Goal: Check status: Check status

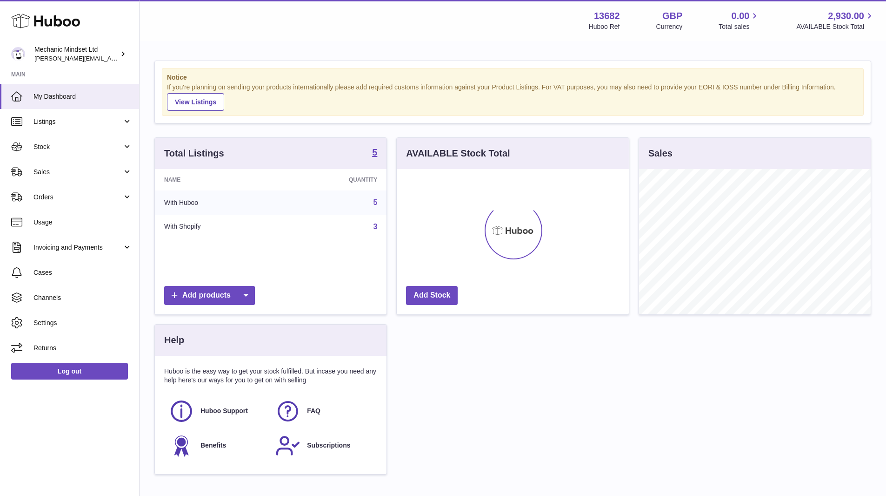
scroll to position [145, 232]
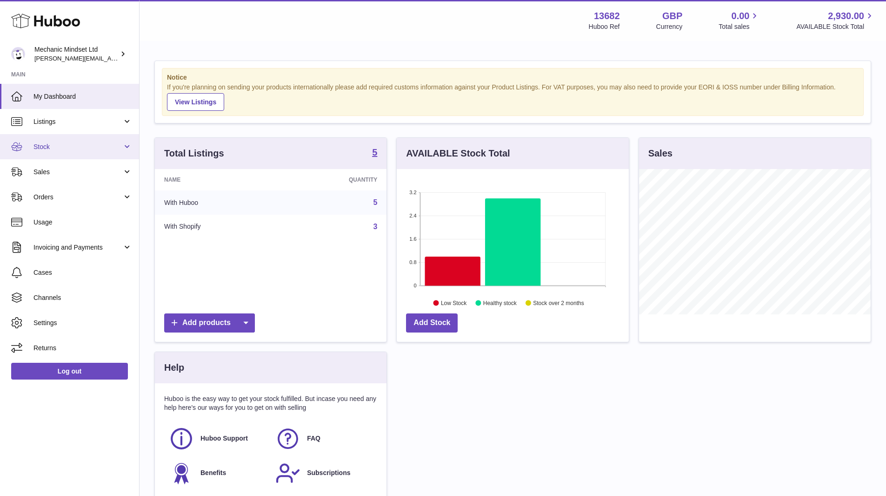
click at [90, 153] on link "Stock" at bounding box center [69, 146] width 139 height 25
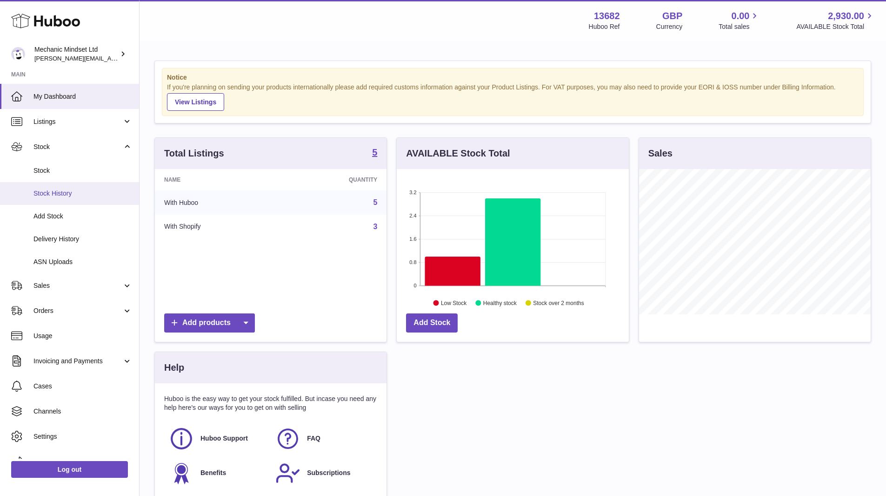
click at [68, 198] on link "Stock History" at bounding box center [69, 193] width 139 height 23
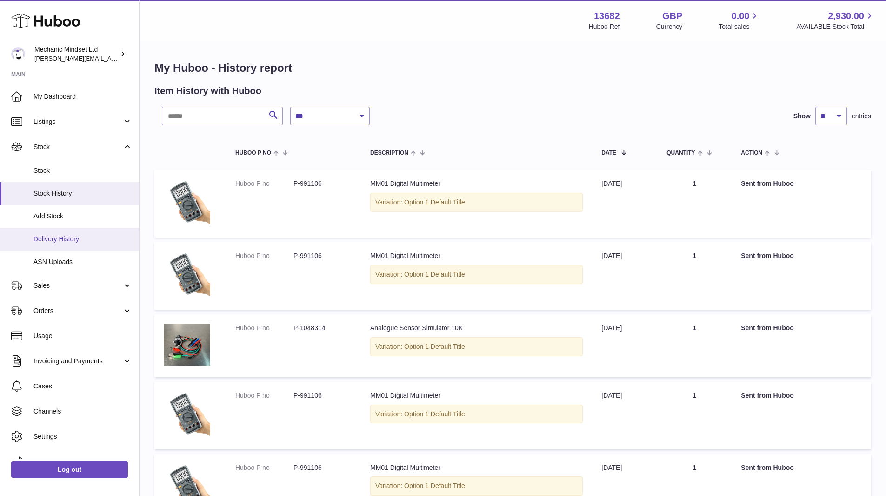
click at [51, 241] on span "Delivery History" at bounding box center [83, 239] width 99 height 9
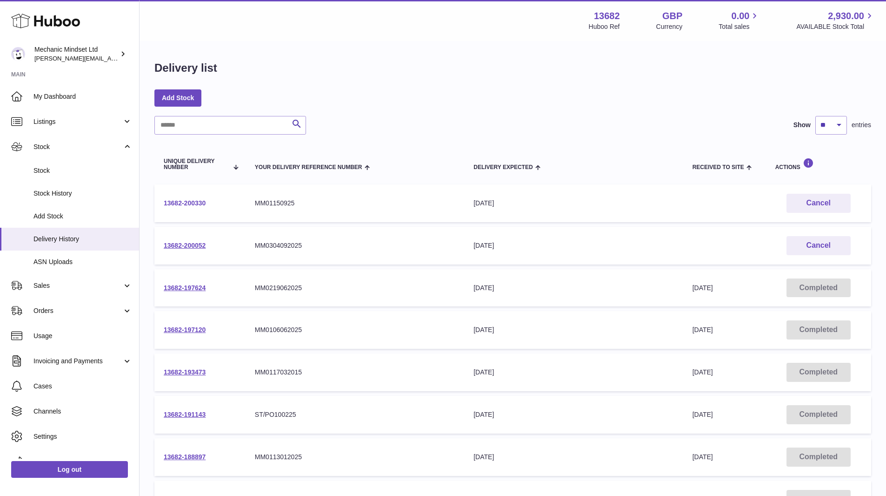
click at [191, 202] on link "13682-200330" at bounding box center [185, 202] width 42 height 7
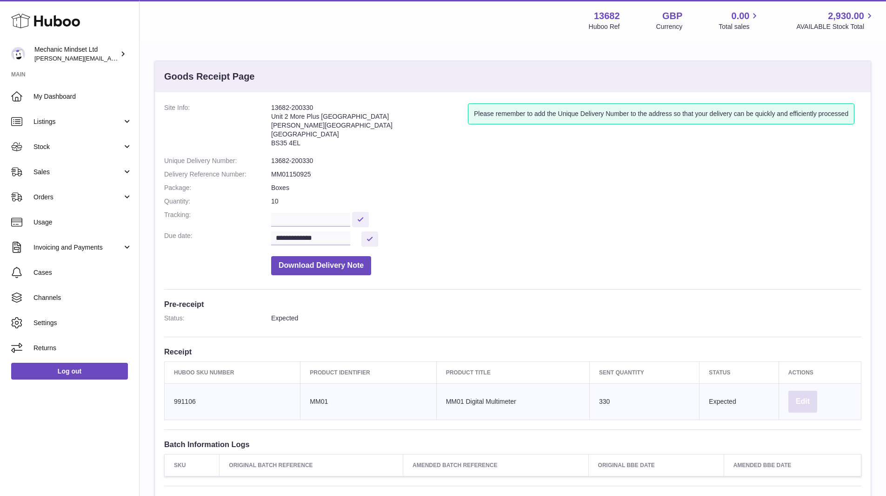
click at [797, 398] on button "Edit" at bounding box center [803, 401] width 29 height 22
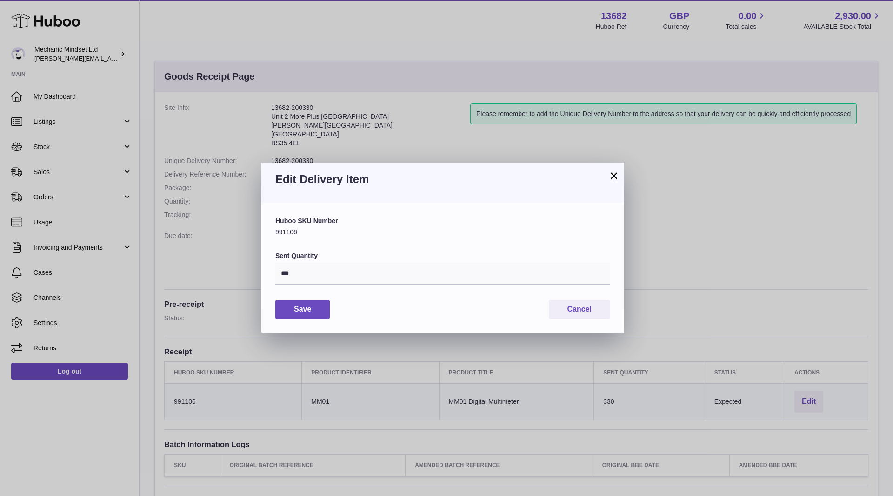
click at [611, 177] on button "×" at bounding box center [614, 175] width 11 height 11
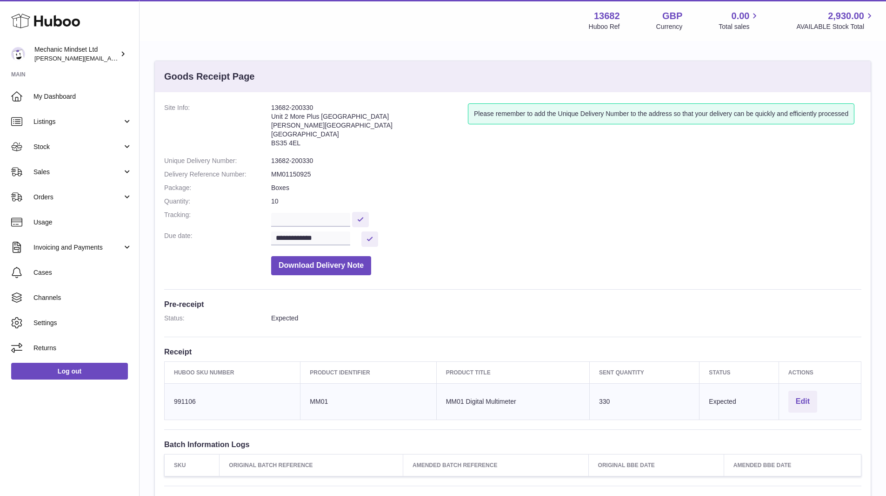
drag, startPoint x: 273, startPoint y: 200, endPoint x: 277, endPoint y: 201, distance: 4.7
click at [273, 201] on dd "10" at bounding box center [566, 201] width 591 height 9
click at [277, 201] on dd "10" at bounding box center [566, 201] width 591 height 9
drag, startPoint x: 545, startPoint y: 86, endPoint x: 535, endPoint y: 91, distance: 11.7
drag, startPoint x: 535, startPoint y: 91, endPoint x: 461, endPoint y: 179, distance: 114.9
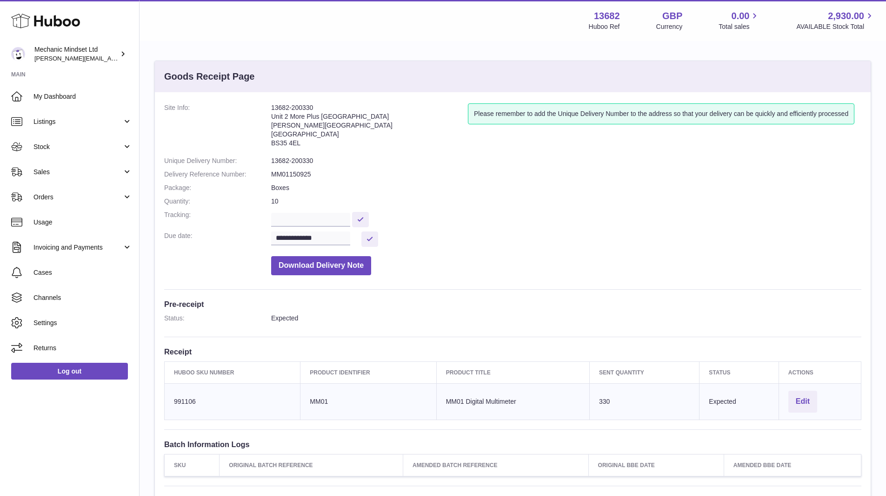
click at [461, 179] on dd "MM01150925" at bounding box center [566, 174] width 591 height 9
click at [372, 241] on button at bounding box center [370, 238] width 17 height 15
click at [325, 238] on input "**********" at bounding box center [310, 238] width 79 height 14
click at [359, 312] on span "10" at bounding box center [360, 310] width 17 height 17
type input "**********"
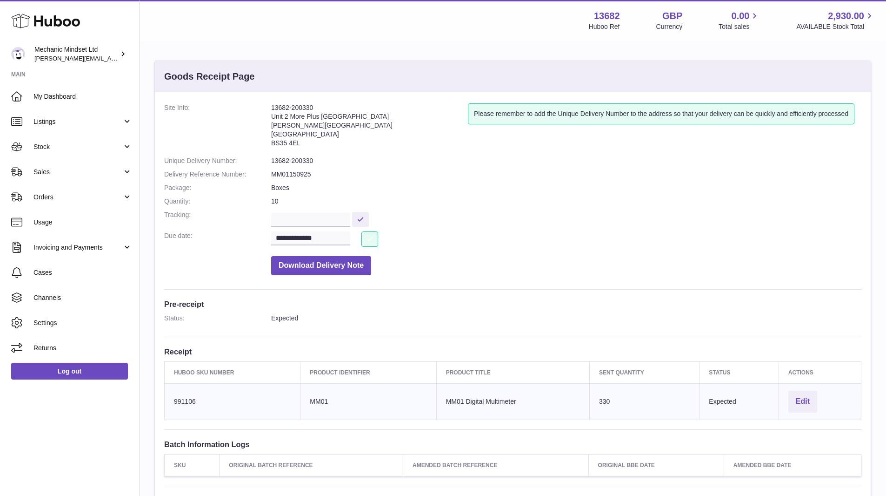
click at [371, 238] on button at bounding box center [370, 238] width 17 height 15
drag, startPoint x: 287, startPoint y: 196, endPoint x: 309, endPoint y: 191, distance: 22.4
click at [288, 195] on dl "**********" at bounding box center [513, 191] width 698 height 176
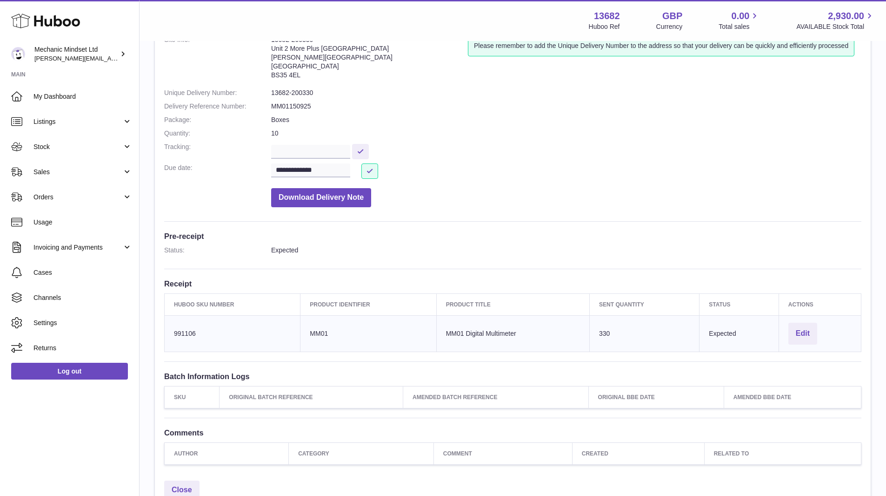
scroll to position [140, 0]
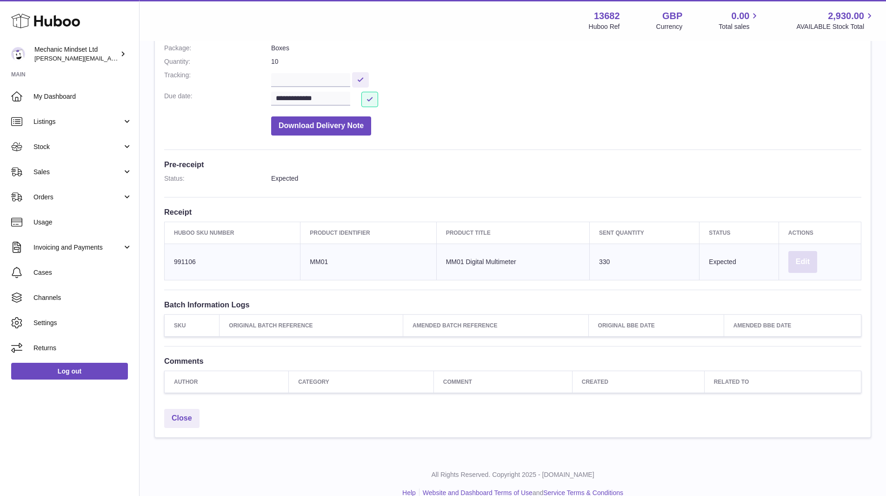
click at [805, 259] on button "Edit" at bounding box center [803, 262] width 29 height 22
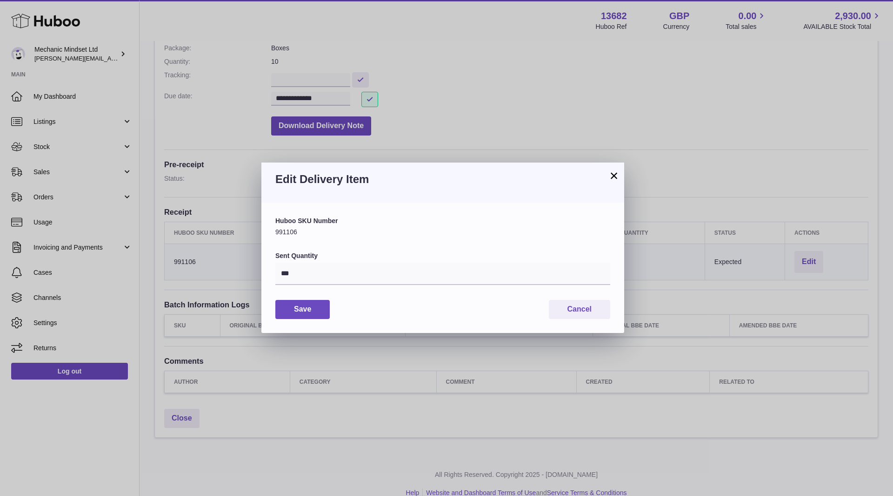
click at [614, 176] on button "×" at bounding box center [614, 175] width 11 height 11
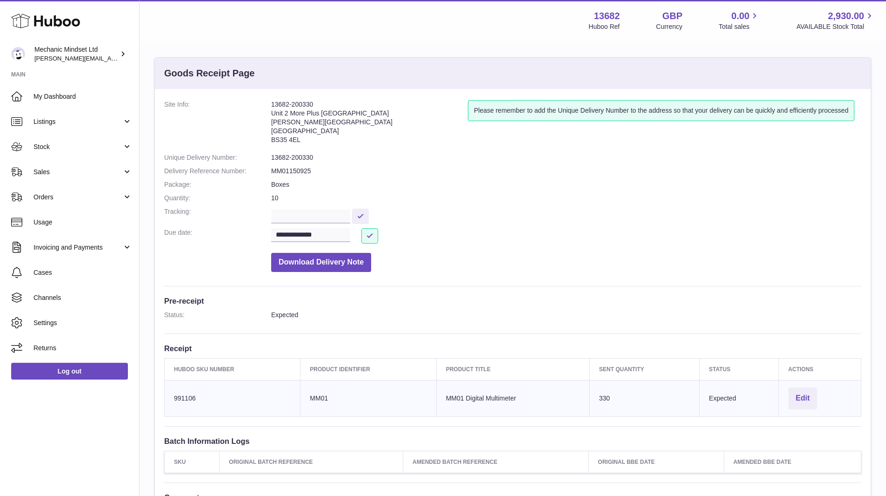
scroll to position [0, 0]
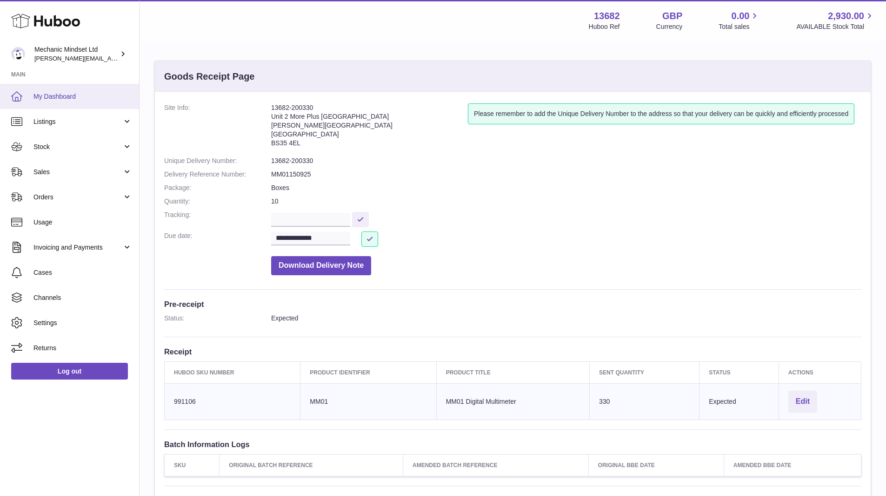
click at [81, 97] on span "My Dashboard" at bounding box center [83, 96] width 99 height 9
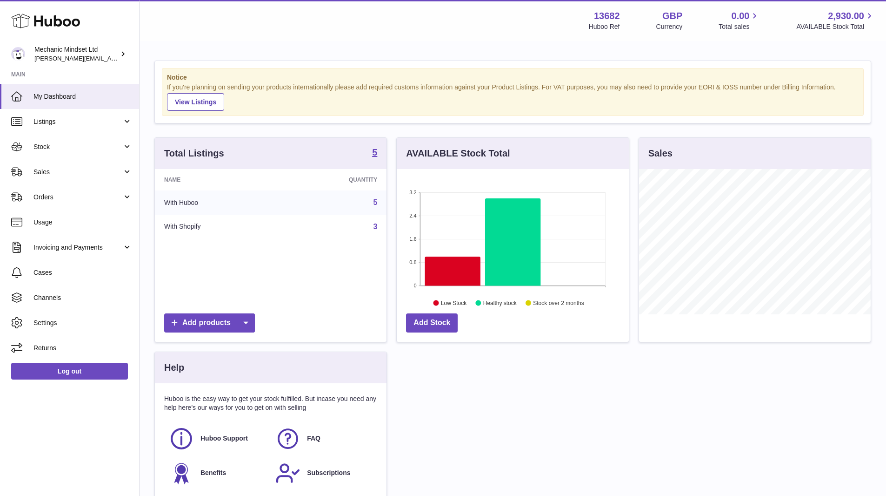
scroll to position [145, 232]
